Goal: Transaction & Acquisition: Purchase product/service

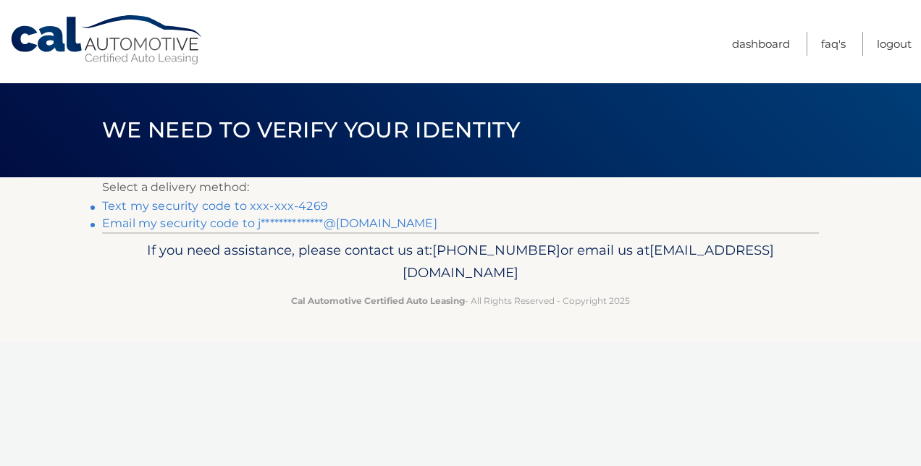
click at [249, 206] on link "Text my security code to xxx-xxx-4269" at bounding box center [215, 206] width 226 height 14
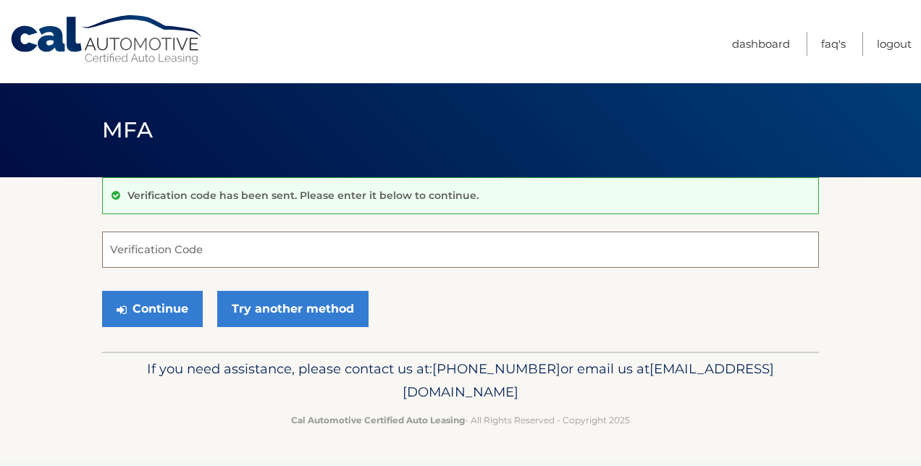
click at [151, 242] on input "Verification Code" at bounding box center [460, 250] width 716 height 36
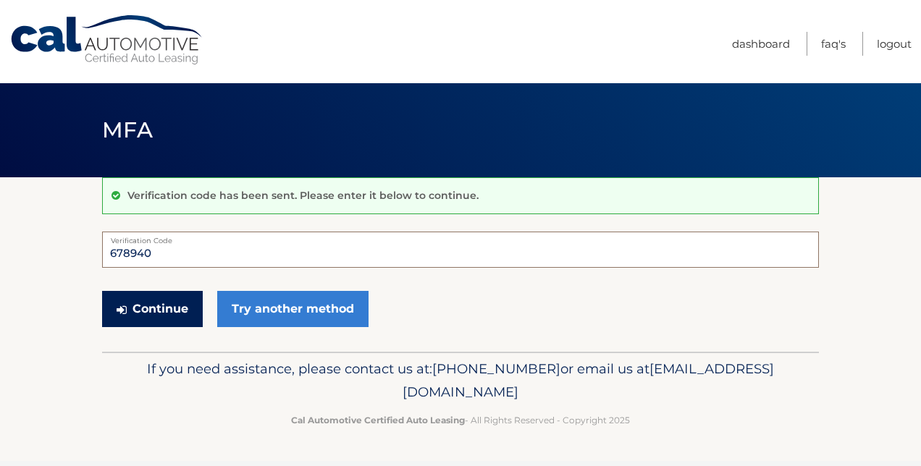
type input "678940"
click at [155, 305] on button "Continue" at bounding box center [152, 309] width 101 height 36
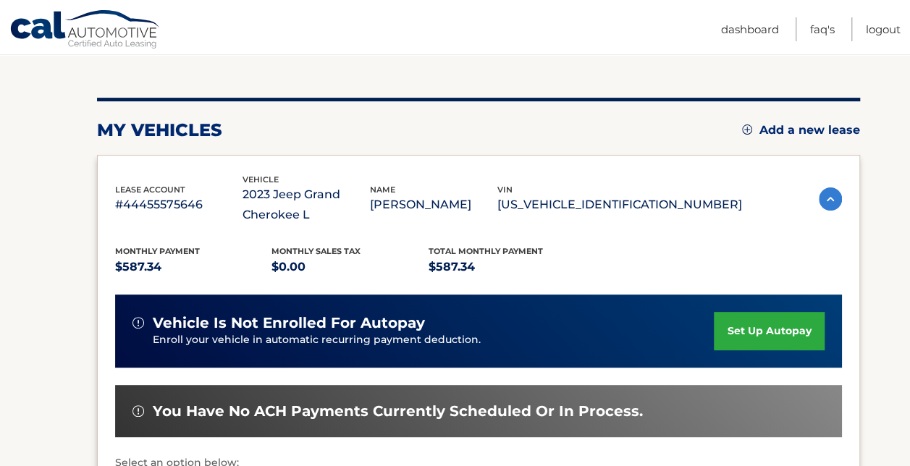
scroll to position [430, 0]
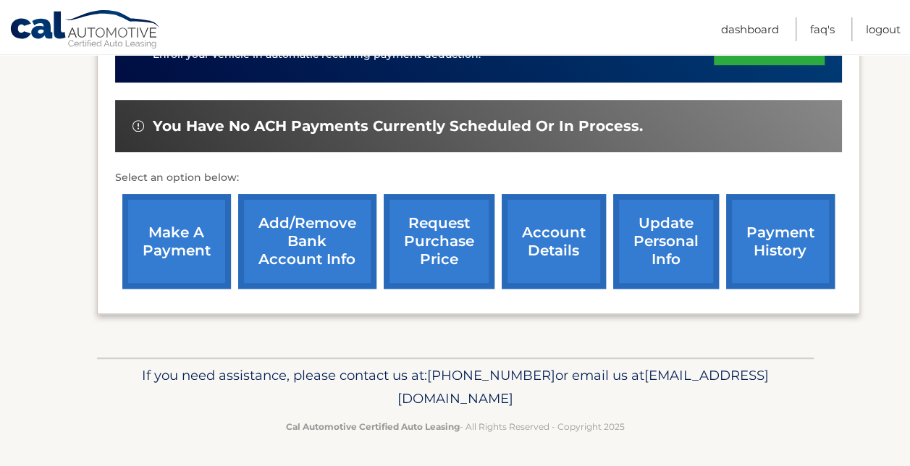
click at [157, 253] on link "make a payment" at bounding box center [176, 241] width 109 height 95
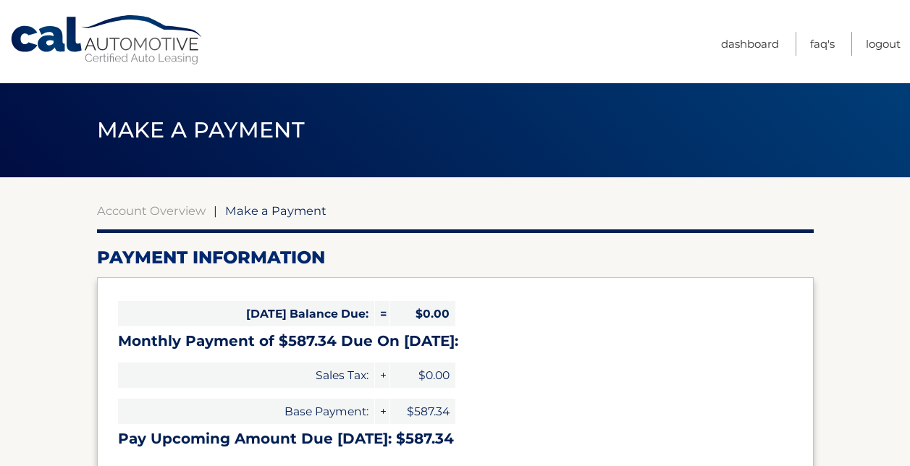
select select "ZDRhMWRjOGQtN2QyZi00MzE4LTgzYWEtOTllMDEwNWVlODFh"
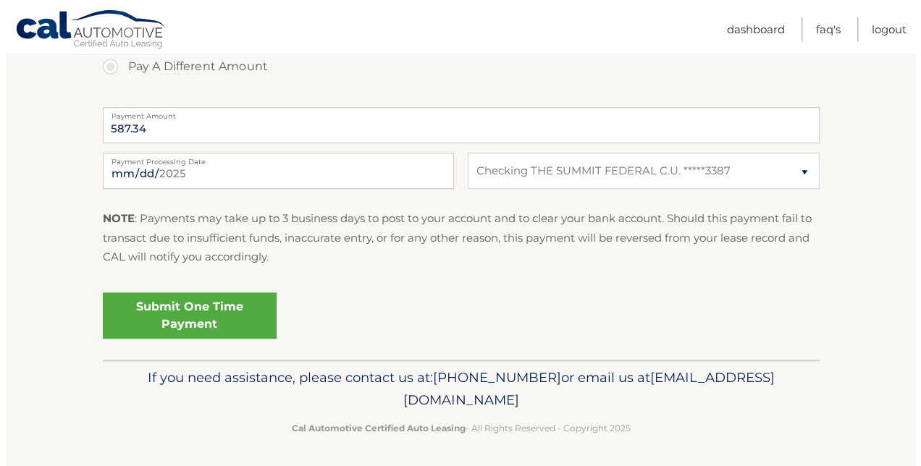
scroll to position [567, 0]
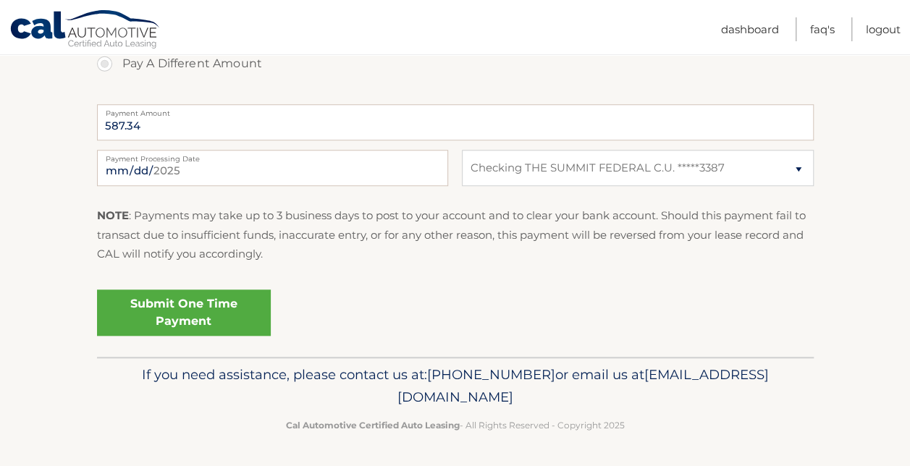
click at [141, 316] on link "Submit One Time Payment" at bounding box center [184, 312] width 174 height 46
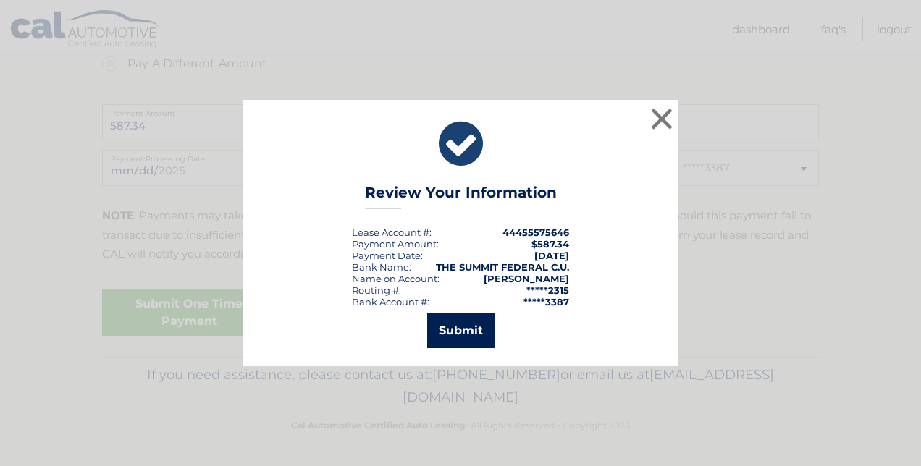
click at [475, 333] on button "Submit" at bounding box center [460, 330] width 67 height 35
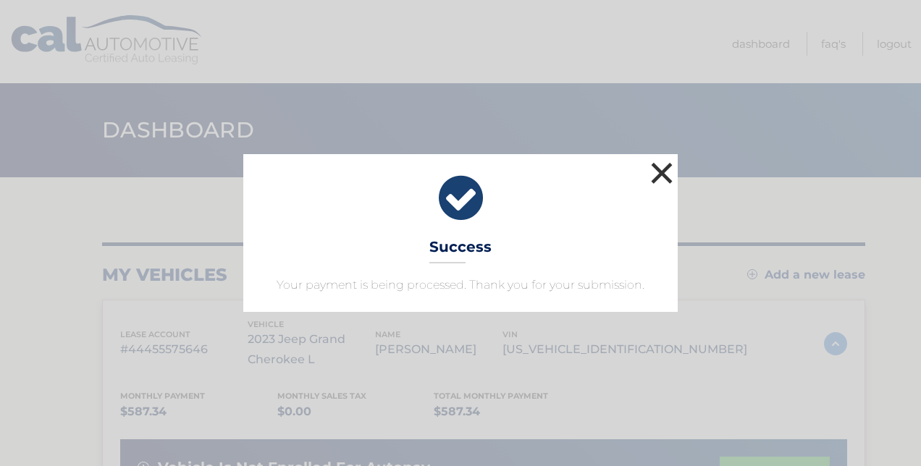
click at [660, 169] on button "×" at bounding box center [661, 172] width 29 height 29
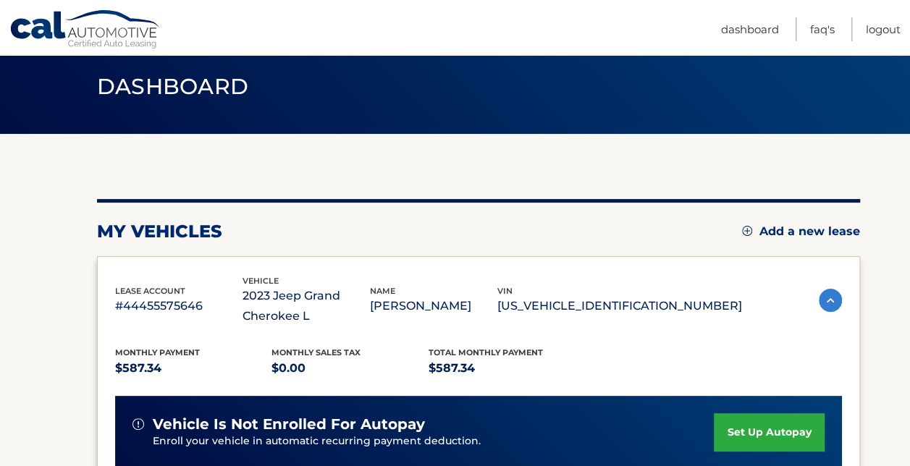
scroll to position [72, 0]
